Goal: Transaction & Acquisition: Purchase product/service

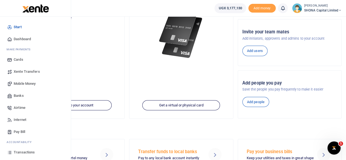
scroll to position [52, 0]
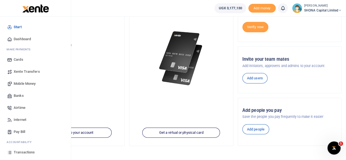
click at [28, 82] on span "Mobile Money" at bounding box center [25, 83] width 22 height 5
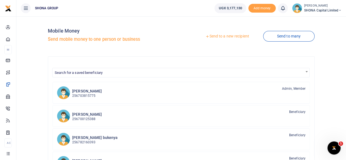
click at [217, 36] on link "Send to a new recipient" at bounding box center [227, 36] width 71 height 10
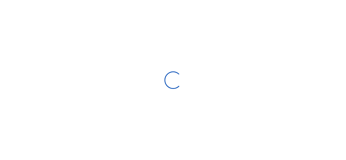
select select "Loading bundles"
select select
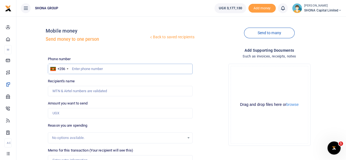
click at [92, 69] on input "text" at bounding box center [120, 69] width 145 height 10
type input "0771288673"
type input "[PERSON_NAME]"
type input "0771288673"
click at [72, 114] on input "Amount you want to send" at bounding box center [120, 113] width 145 height 10
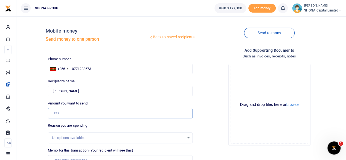
type input "180,000"
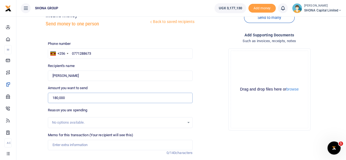
scroll to position [27, 0]
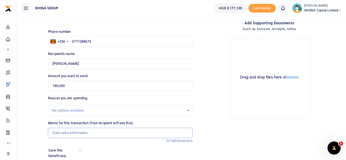
click at [73, 133] on input "Memo for this transaction (Your recipient will see this)" at bounding box center [120, 133] width 145 height 10
type input "N"
type input "b"
click at [132, 133] on input "Being Staff Air time MTN and Mobile data for July 2025" at bounding box center [120, 133] width 145 height 10
click at [161, 131] on input "Being Staff Air time MTN and Mobile data for October 2025" at bounding box center [120, 133] width 145 height 10
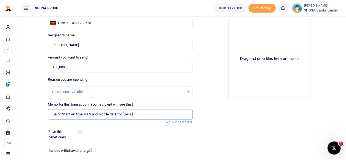
scroll to position [55, 0]
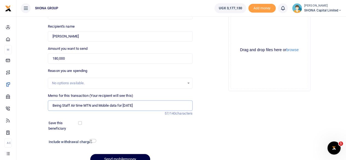
type input "Being Staff Air time MTN and Mobile data for October 2025"
click at [80, 123] on input "checkbox" at bounding box center [80, 123] width 4 height 4
checkbox input "true"
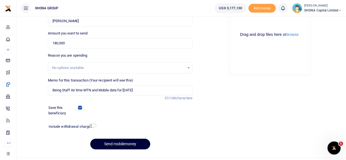
scroll to position [82, 0]
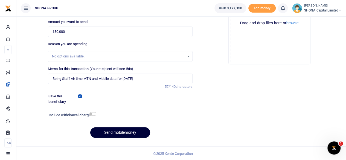
click at [124, 133] on button "Send mobilemoney" at bounding box center [120, 132] width 60 height 11
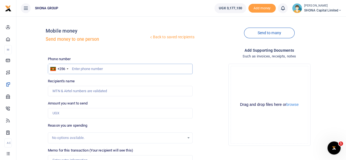
click at [96, 70] on input "text" at bounding box center [120, 69] width 145 height 10
type input "0705555341"
click at [82, 92] on input "Recipient's name" at bounding box center [120, 91] width 145 height 10
type input "Mbabazi Catherine"
click at [71, 115] on input "Amount you want to send" at bounding box center [120, 113] width 145 height 10
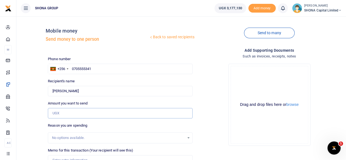
type input "2"
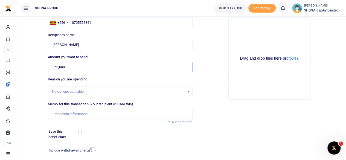
scroll to position [55, 0]
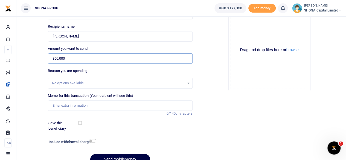
type input "360,000"
click at [70, 104] on input "Memo for this transaction (Your recipient will see this)" at bounding box center [120, 105] width 145 height 10
click at [125, 105] on input "Being Staff Air time and Mobile data for July 2025" at bounding box center [120, 105] width 145 height 10
drag, startPoint x: 122, startPoint y: 105, endPoint x: 117, endPoint y: 105, distance: 4.9
click at [117, 105] on input "Being Staff Air time and Mobile data for July 2025" at bounding box center [120, 105] width 145 height 10
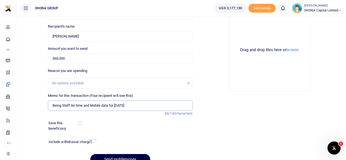
click at [70, 106] on input "Being Staff Air time and Mobile data for October 2025" at bounding box center [120, 105] width 145 height 10
click at [81, 105] on input "Being Staff airtel Air time and Mobile data for October 2025" at bounding box center [120, 105] width 145 height 10
click at [152, 104] on input "Being Staff airtel Air time and Mobile data for October 2025" at bounding box center [120, 105] width 145 height 10
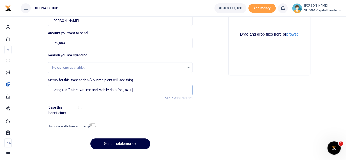
scroll to position [82, 0]
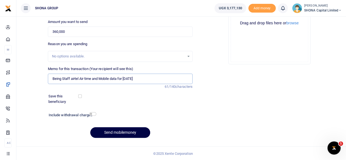
type input "Being Staff airtel Air time and Mobile data for October 2025"
click at [82, 95] on div at bounding box center [94, 99] width 24 height 11
click at [80, 97] on input "checkbox" at bounding box center [80, 96] width 4 height 4
checkbox input "true"
click at [117, 133] on button "Send mobilemoney" at bounding box center [120, 132] width 60 height 11
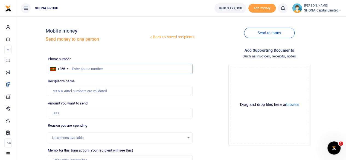
click at [88, 70] on input "text" at bounding box center [120, 69] width 145 height 10
type input "0771288673"
type input "[PERSON_NAME]"
type input "0771288673"
click at [76, 115] on input "Amount you want to send" at bounding box center [120, 113] width 145 height 10
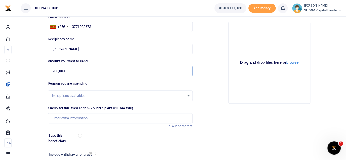
scroll to position [55, 0]
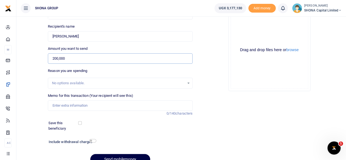
type input "200,000"
click at [70, 107] on input "Memo for this transaction (Your recipient will see this)" at bounding box center [120, 105] width 145 height 10
drag, startPoint x: 111, startPoint y: 105, endPoint x: 94, endPoint y: 105, distance: 16.4
click at [94, 105] on input "Being Company searches September 2025" at bounding box center [120, 105] width 145 height 10
click at [128, 105] on input "Being Company searches October 2025" at bounding box center [120, 105] width 145 height 10
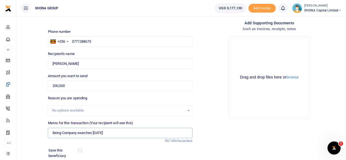
scroll to position [82, 0]
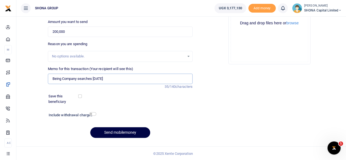
type input "Being Company searches October 2025"
click at [80, 95] on input "checkbox" at bounding box center [80, 96] width 4 height 4
checkbox input "true"
click at [128, 131] on button "Send mobilemoney" at bounding box center [120, 132] width 60 height 11
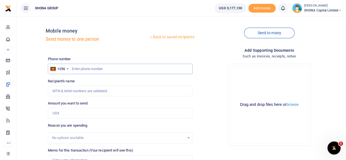
click at [90, 71] on input "text" at bounding box center [120, 69] width 145 height 10
click at [87, 69] on input "text" at bounding box center [120, 69] width 145 height 10
type input "0705039561"
click at [82, 114] on input "Amount you want to send" at bounding box center [120, 113] width 145 height 10
type input "[PERSON_NAME]"
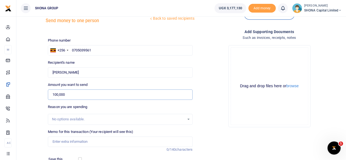
scroll to position [27, 0]
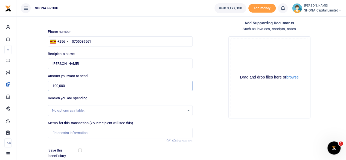
type input "100,000"
drag, startPoint x: 70, startPoint y: 133, endPoint x: 67, endPoint y: 128, distance: 5.3
click at [70, 133] on input "Memo for this transaction (Your recipient will see this)" at bounding box center [120, 133] width 145 height 10
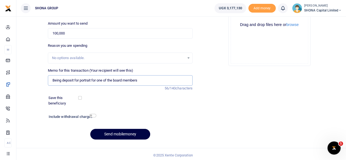
scroll to position [82, 0]
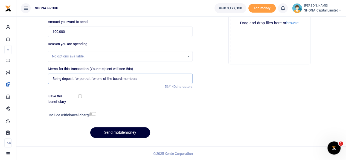
type input "Being deposit for portrait for one of the board members"
click at [116, 132] on button "Send mobilemoney" at bounding box center [120, 132] width 60 height 11
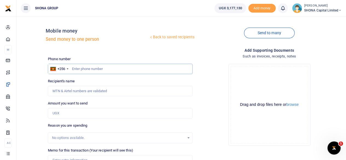
click at [100, 71] on input "text" at bounding box center [120, 69] width 145 height 10
type input "0786482241"
type input "Moreen Ayikoru"
type input "0786482241"
click at [79, 114] on input "Amount you want to send" at bounding box center [120, 113] width 145 height 10
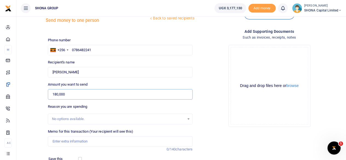
scroll to position [27, 0]
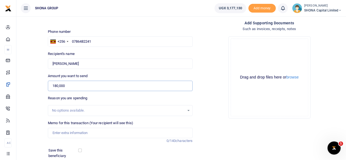
type input "180,000"
click at [74, 131] on input "Memo for this transaction (Your recipient will see this)" at bounding box center [120, 133] width 145 height 10
type input "Being payment for disposal of sanitary waste for July to sept 2025"
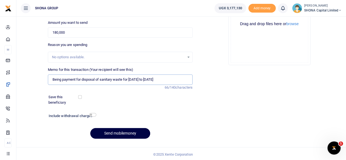
scroll to position [82, 0]
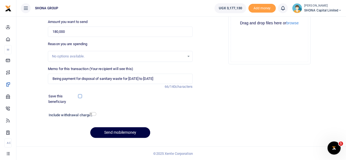
click at [79, 96] on input "checkbox" at bounding box center [80, 96] width 4 height 4
checkbox input "true"
click at [126, 132] on button "Send mobilemoney" at bounding box center [120, 132] width 60 height 11
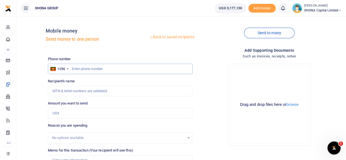
click at [98, 69] on input "text" at bounding box center [120, 69] width 145 height 10
type input "0705523522"
click at [72, 115] on input "Amount you want to send" at bounding box center [120, 113] width 145 height 10
type input "[PERSON_NAME]"
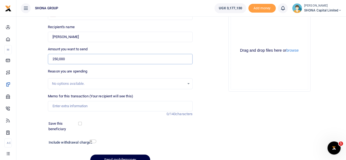
scroll to position [55, 0]
type input "250,000"
click at [69, 105] on input "Memo for this transaction (Your recipient will see this)" at bounding box center [120, 105] width 145 height 10
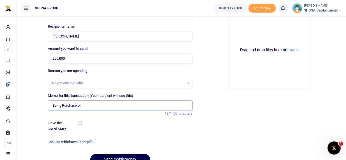
paste input "[PERSON_NAME] Dream Bees Ltd & Aquacom [GEOGRAPHIC_DATA]"
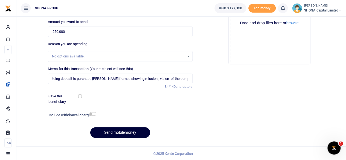
scroll to position [0, 0]
click at [120, 132] on button "Send mobilemoney" at bounding box center [120, 132] width 60 height 11
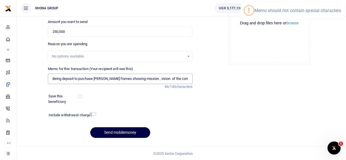
click at [154, 77] on input "Being deposit to purchase Shona wall frames showing mission , vision of the com…" at bounding box center [120, 79] width 145 height 10
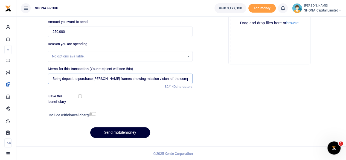
type input "Being deposit to purchase Shona wall frames showing mission vision of the compa…"
click at [126, 131] on button "Send mobilemoney" at bounding box center [120, 132] width 60 height 11
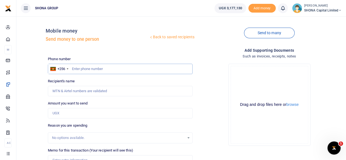
click at [102, 70] on input "text" at bounding box center [120, 69] width 145 height 10
type input "0771288673"
type input "[PERSON_NAME]"
click at [93, 95] on input "Found" at bounding box center [120, 91] width 145 height 10
click at [56, 113] on input "Amount you want to send" at bounding box center [120, 113] width 145 height 10
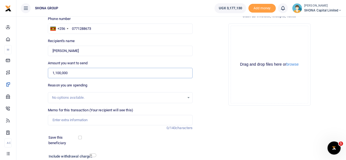
scroll to position [55, 0]
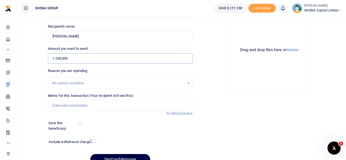
type input "1,100,000"
click at [72, 107] on input "Memo for this transaction (Your recipient will see this)" at bounding box center [120, 105] width 145 height 10
click at [85, 106] on input "Being [PERSON_NAME] cash Top for month of [DATE]" at bounding box center [120, 105] width 145 height 10
click at [86, 106] on input "Being Petty cash Top-up for month of October 2025" at bounding box center [120, 105] width 145 height 10
click at [92, 105] on input "Being Petty cash Top up for month of October 2025" at bounding box center [120, 105] width 145 height 10
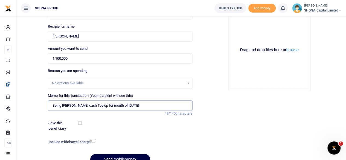
click at [140, 106] on input "Being Petty cash Top up for month of October 2025" at bounding box center [120, 105] width 145 height 10
type input "Being Petty cash Top up for month of October 2025"
click at [80, 122] on input "checkbox" at bounding box center [80, 123] width 4 height 4
checkbox input "true"
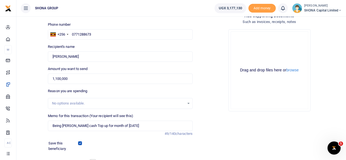
scroll to position [82, 0]
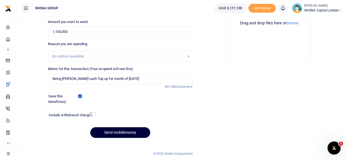
click at [119, 131] on button "Send mobilemoney" at bounding box center [120, 132] width 60 height 11
